Goal: Information Seeking & Learning: Learn about a topic

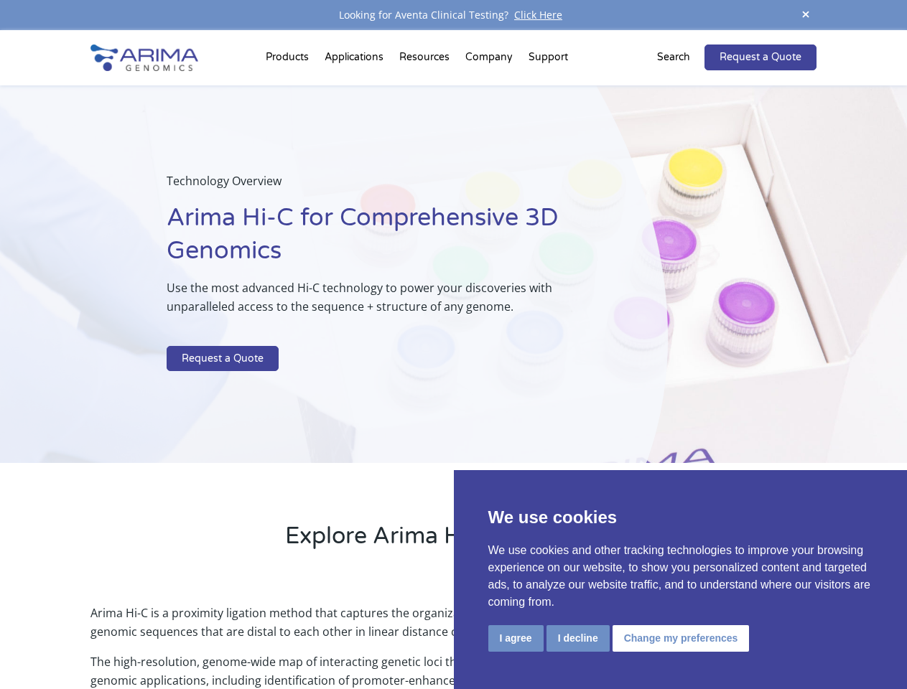
click at [453, 345] on p at bounding box center [381, 336] width 428 height 19
click at [515, 638] on button "I agree" at bounding box center [515, 638] width 55 height 27
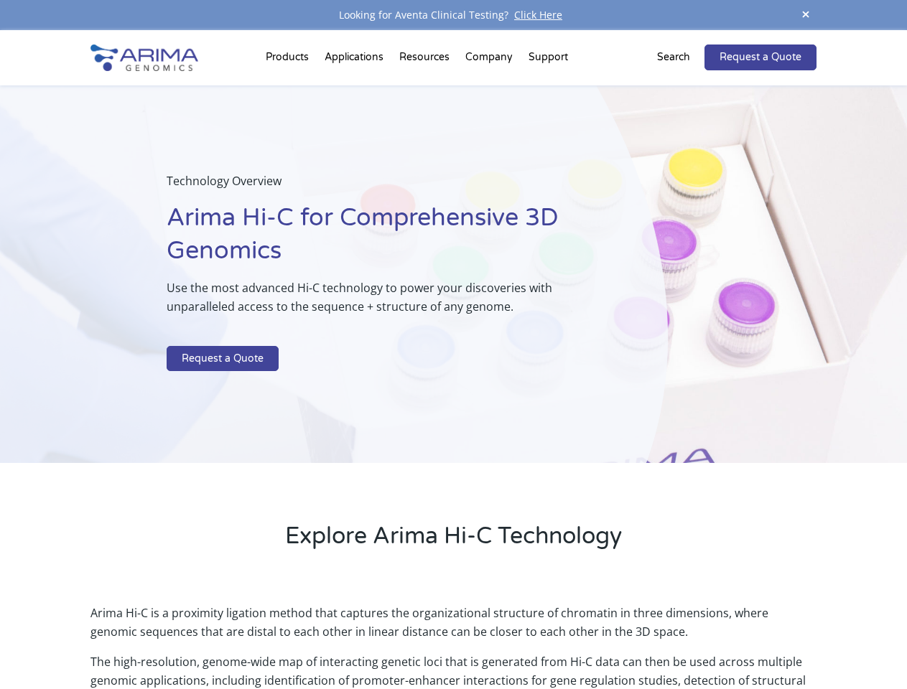
click at [577, 638] on p "Arima Hi-C is a proximity ligation method that captures the organizational stru…" at bounding box center [452, 628] width 725 height 49
click at [678, 638] on p "Arima Hi-C is a proximity ligation method that captures the organizational stru…" at bounding box center [452, 628] width 725 height 49
click at [805, 15] on span at bounding box center [806, 15] width 22 height 19
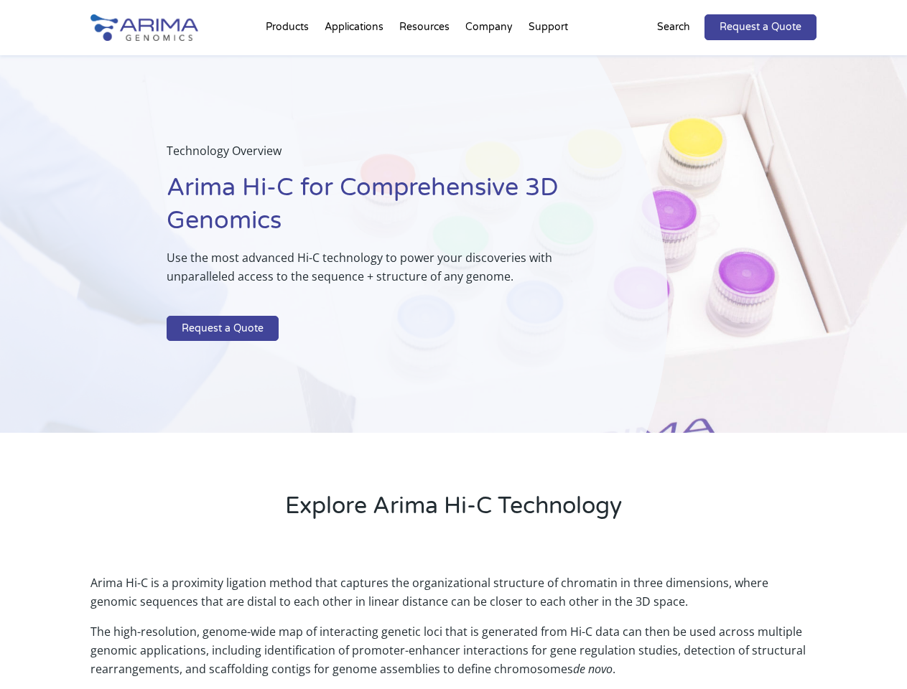
click at [453, 360] on div "Technology Overview Arima Hi-C for Comprehensive 3D Genomics Use the most advan…" at bounding box center [333, 244] width 667 height 378
click at [289, 60] on div "Technology Overview Arima Hi-C for Comprehensive 3D Genomics Use the most advan…" at bounding box center [333, 244] width 667 height 378
click at [426, 60] on div "Technology Overview Arima Hi-C for Comprehensive 3D Genomics Use the most advan…" at bounding box center [333, 244] width 667 height 378
click at [489, 60] on div "Technology Overview Arima Hi-C for Comprehensive 3D Genomics Use the most advan…" at bounding box center [333, 244] width 667 height 378
click at [548, 60] on div "Technology Overview Arima Hi-C for Comprehensive 3D Genomics Use the most advan…" at bounding box center [333, 244] width 667 height 378
